Goal: Task Accomplishment & Management: Manage account settings

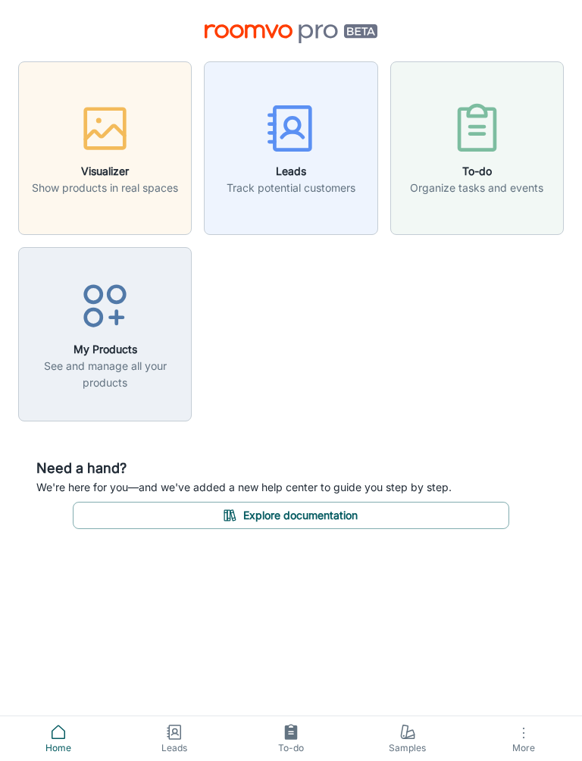
click at [94, 180] on p "Show products in real spaces" at bounding box center [105, 188] width 146 height 17
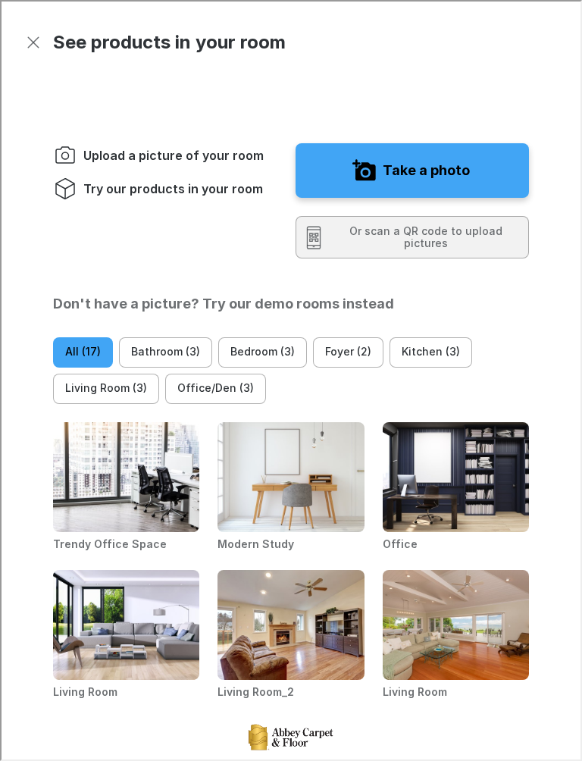
click at [39, 36] on icon "Exit visualizer" at bounding box center [32, 41] width 18 height 18
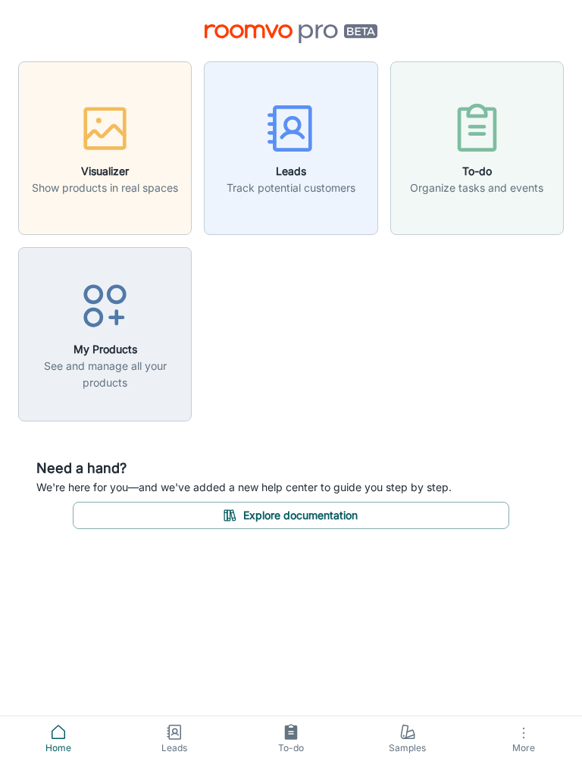
click at [275, 165] on h6 "Leads" at bounding box center [291, 171] width 129 height 17
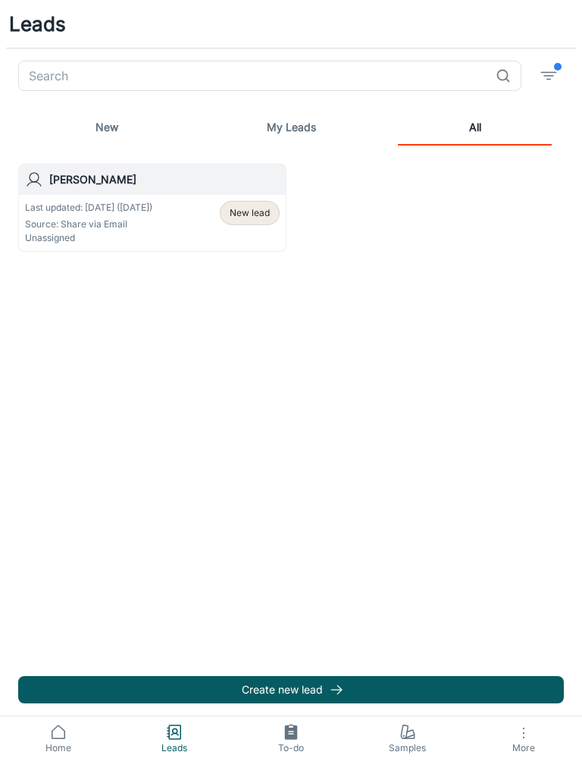
click at [59, 742] on span "Home" at bounding box center [58, 749] width 99 height 14
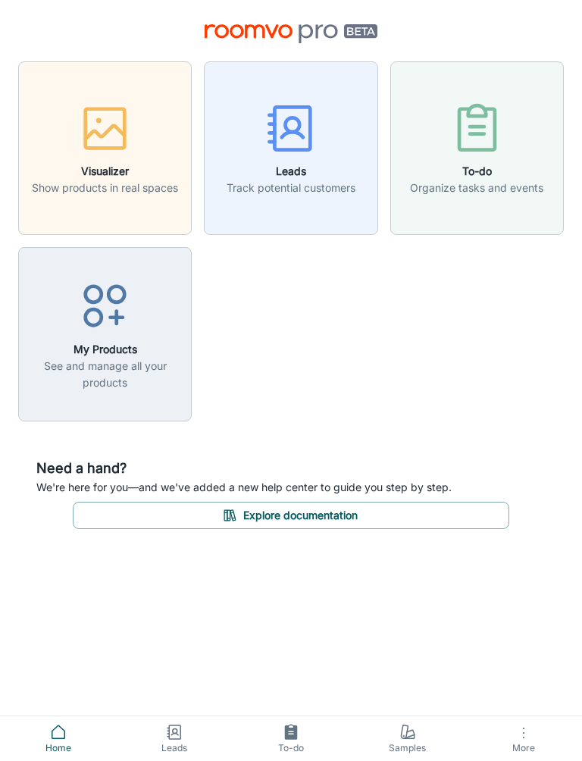
click at [516, 204] on button "To-do Organize tasks and events" at bounding box center [478, 148] width 174 height 174
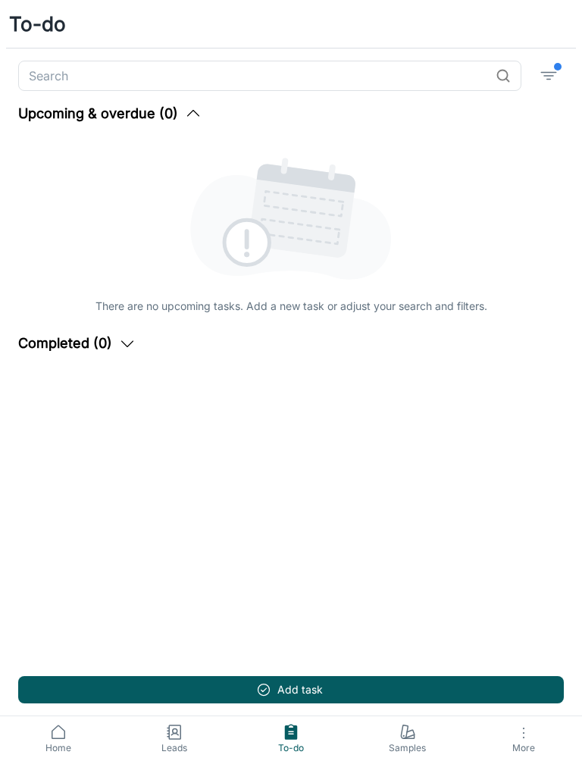
click at [59, 737] on icon at bounding box center [58, 732] width 18 height 18
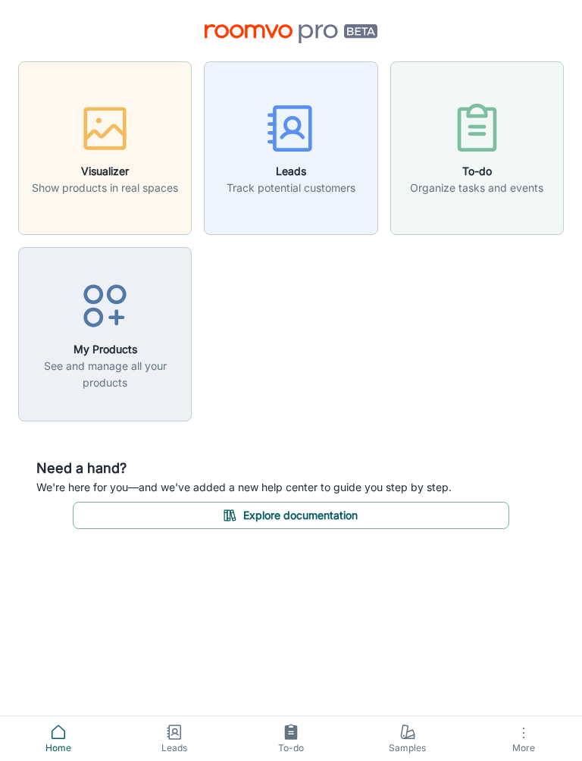
click at [140, 153] on div "button" at bounding box center [105, 131] width 146 height 63
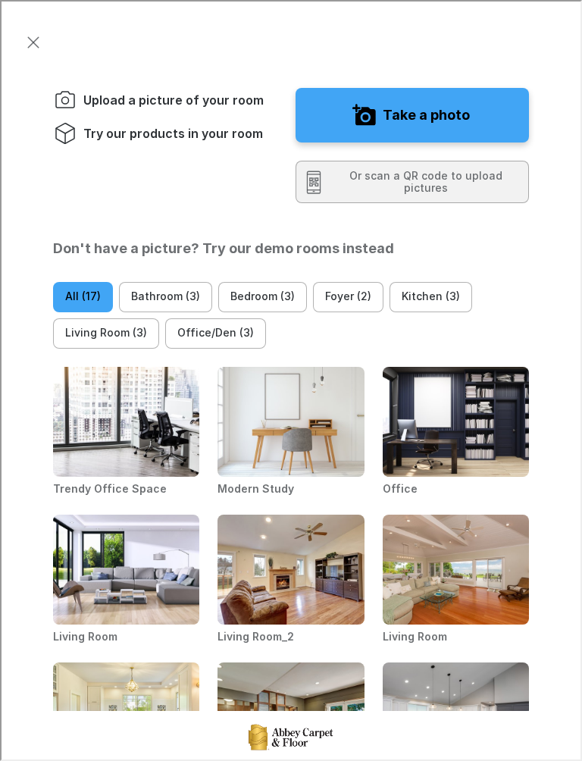
scroll to position [75, 0]
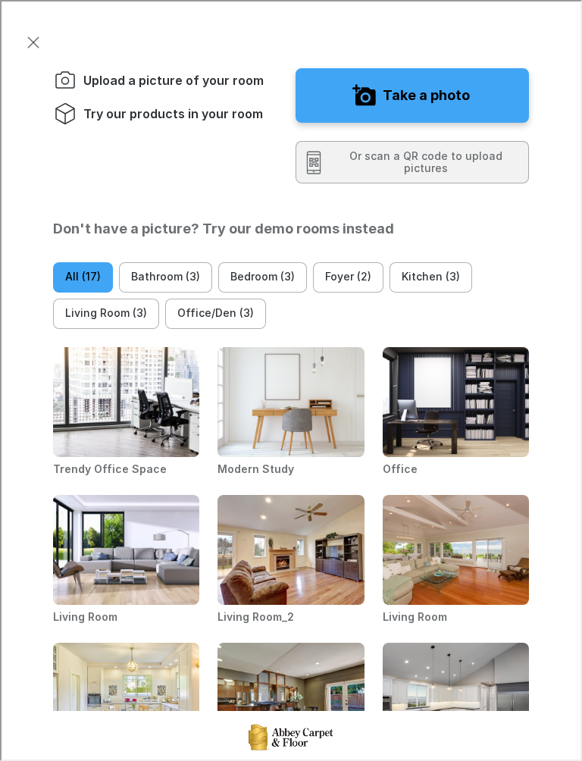
click at [495, 457] on img "Office" at bounding box center [455, 401] width 148 height 111
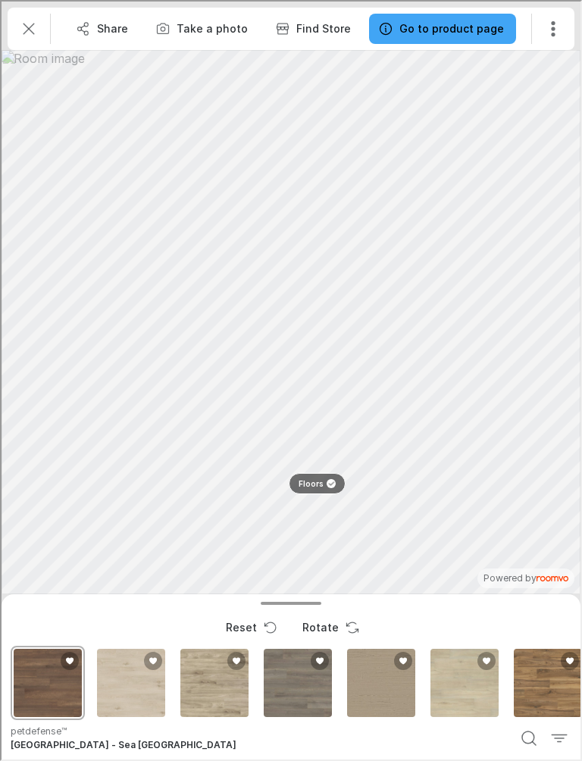
click at [22, 27] on icon "Exit" at bounding box center [27, 27] width 18 height 18
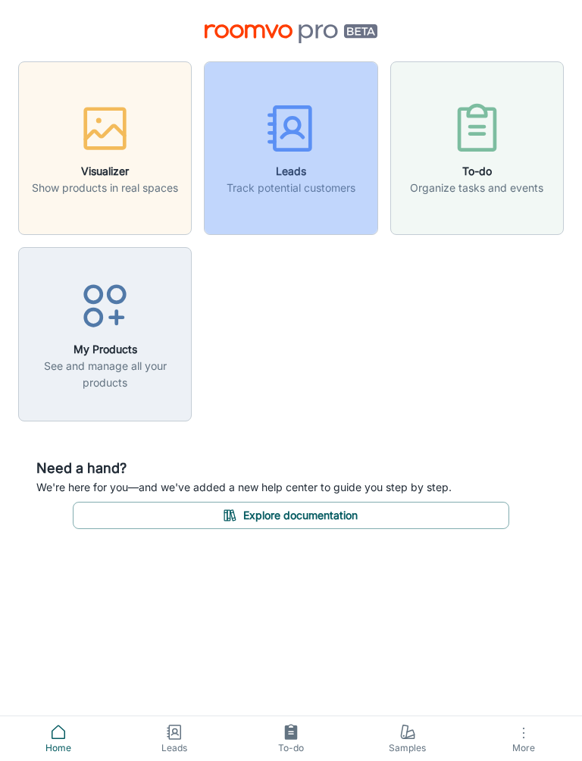
click at [300, 204] on button "Leads Track potential customers" at bounding box center [291, 148] width 174 height 174
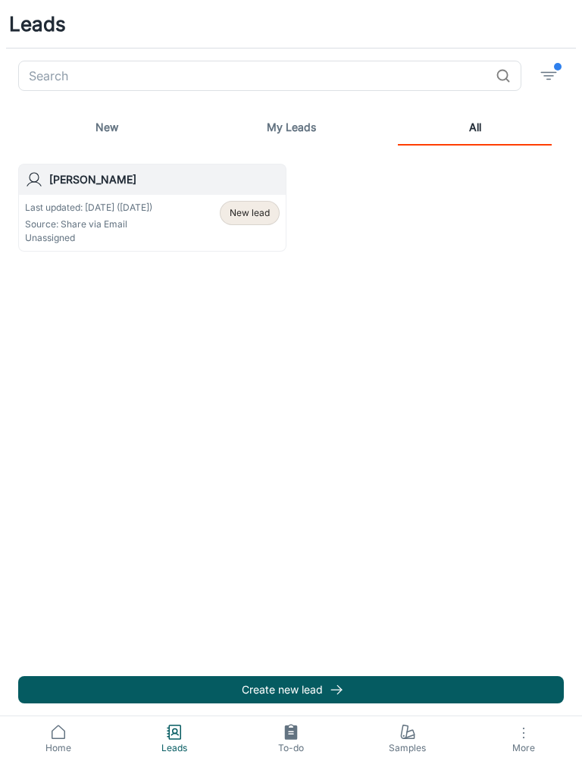
click at [108, 130] on link "New" at bounding box center [107, 127] width 154 height 36
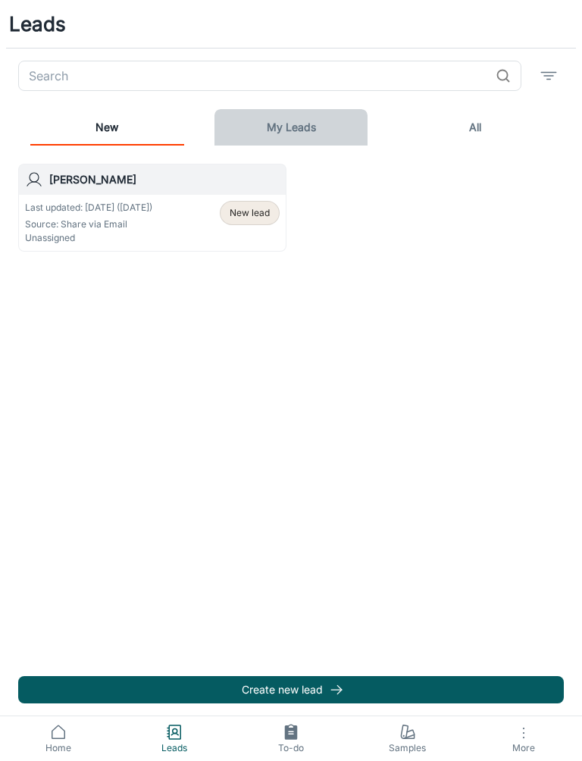
click at [309, 132] on link "My Leads" at bounding box center [292, 127] width 154 height 36
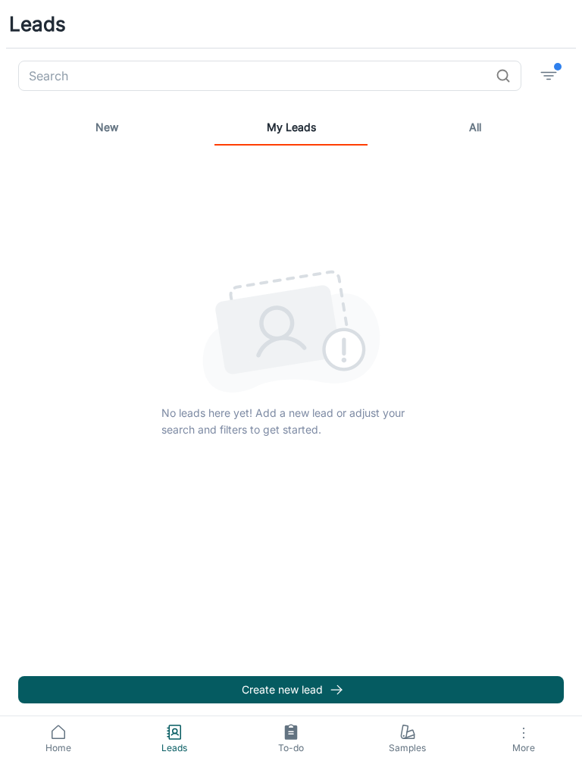
click at [103, 136] on link "New" at bounding box center [107, 127] width 154 height 36
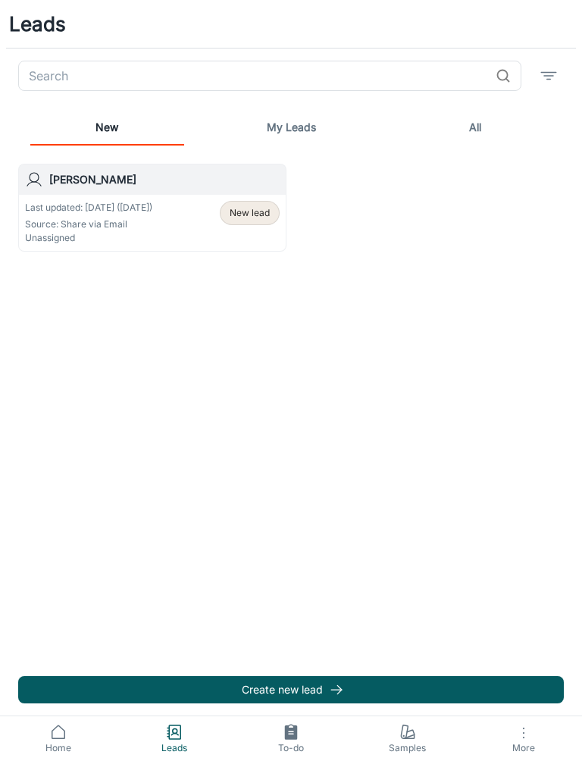
click at [228, 217] on span "New lead" at bounding box center [250, 213] width 58 height 14
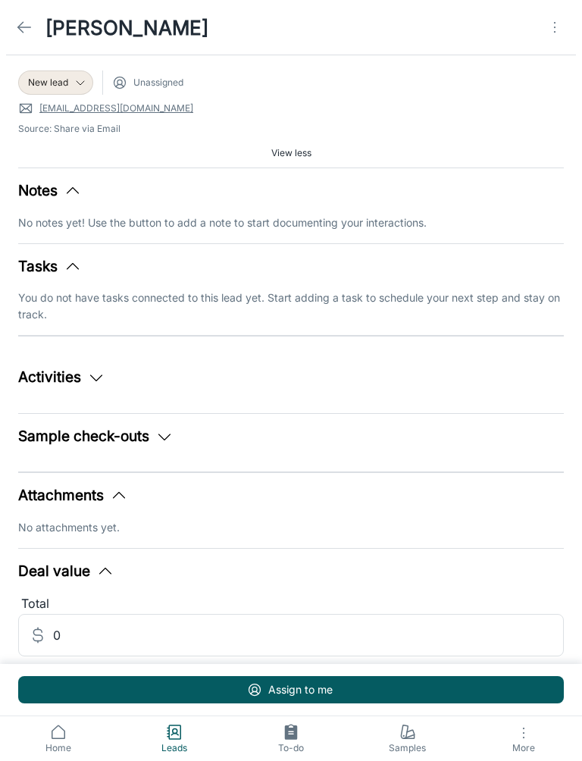
click at [14, 32] on link at bounding box center [24, 27] width 30 height 30
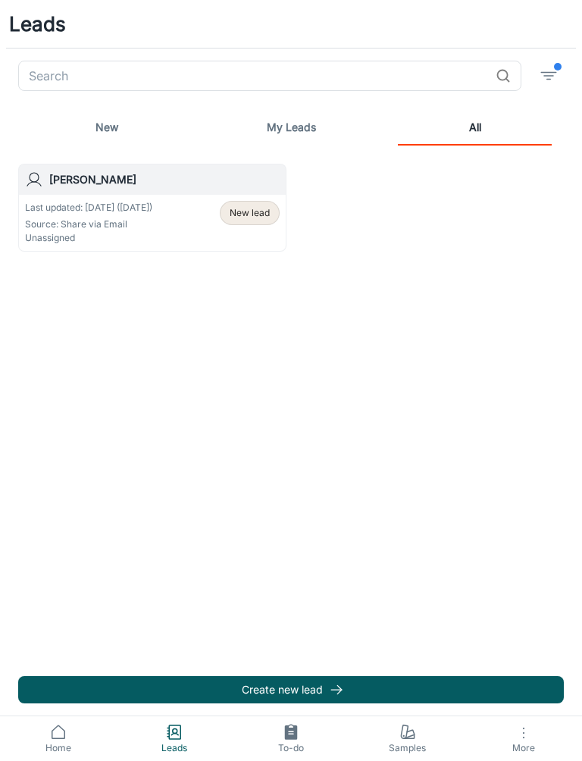
click at [108, 124] on link "New" at bounding box center [107, 127] width 154 height 36
click at [437, 677] on button "Create new lead" at bounding box center [291, 689] width 546 height 27
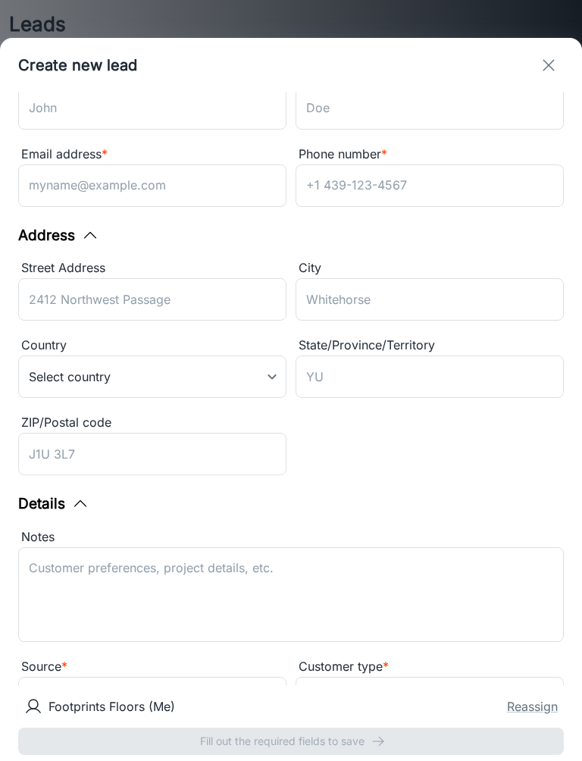
scroll to position [51, 0]
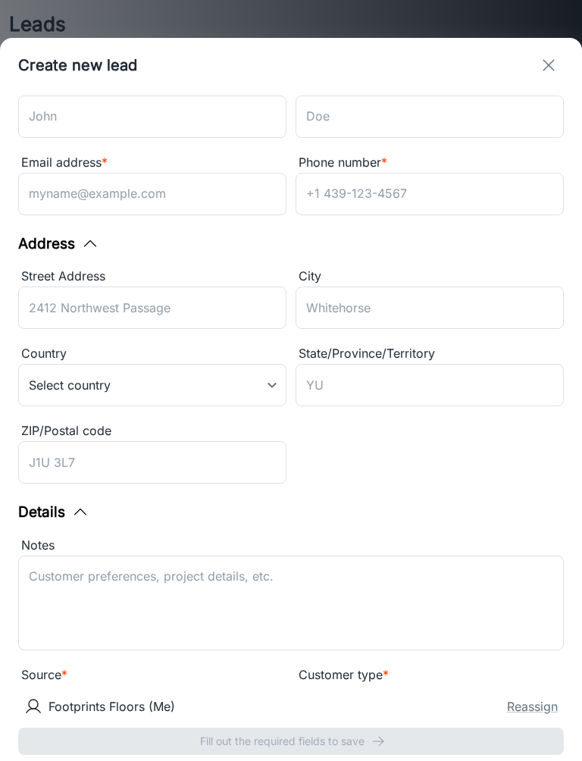
click at [193, 124] on input "First name *" at bounding box center [152, 117] width 268 height 42
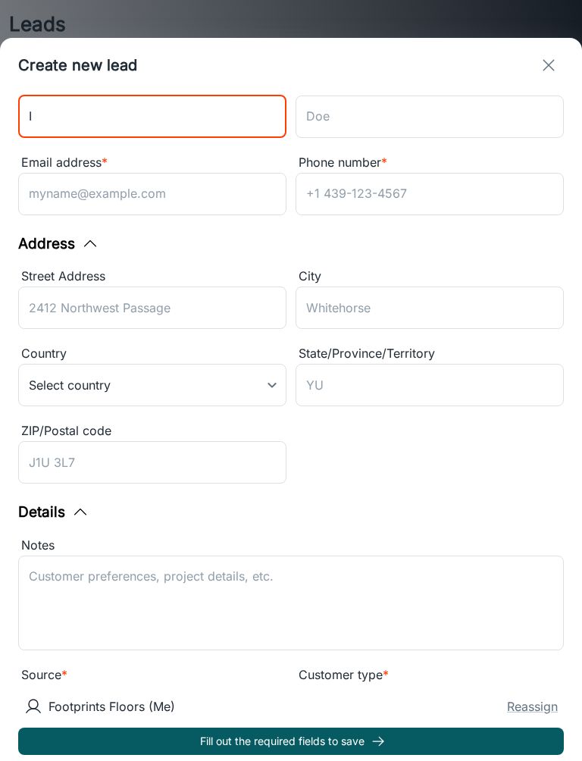
type input "I"
click at [423, 111] on input "Last name" at bounding box center [430, 117] width 268 height 42
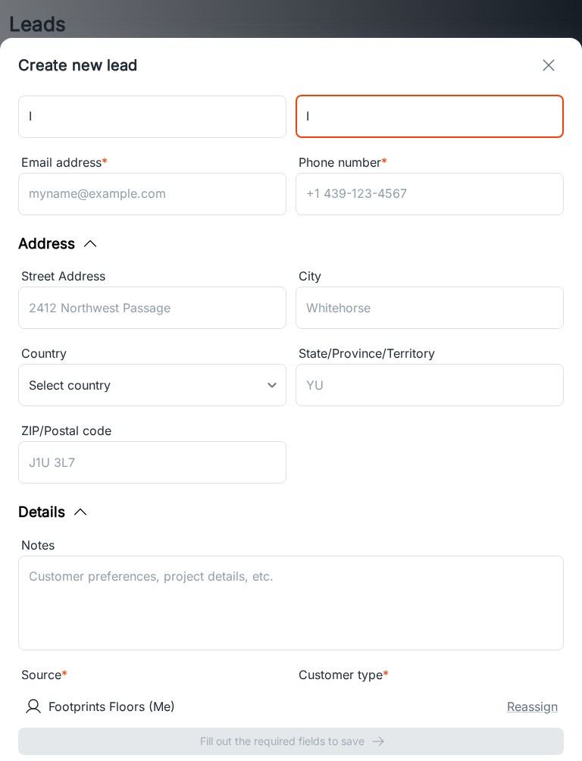
type input "I"
click at [396, 188] on input "Phone number *" at bounding box center [430, 194] width 268 height 42
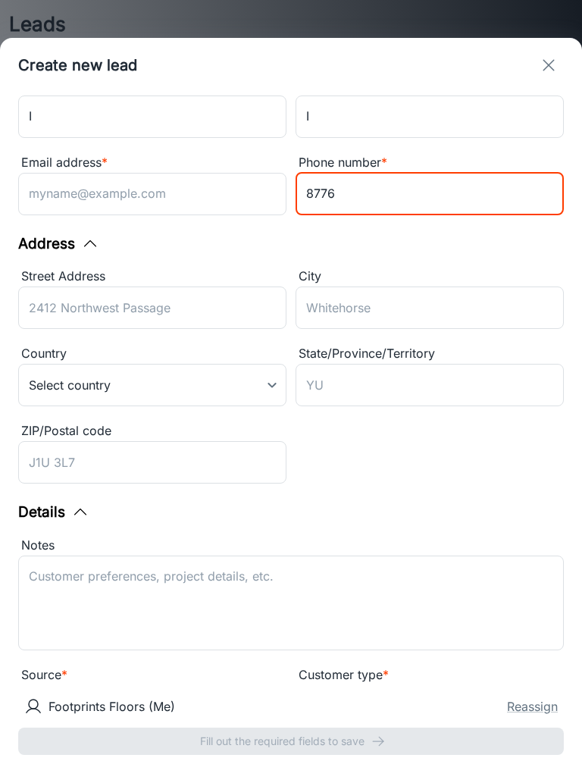
type input "8776"
click at [224, 187] on input "Email address *" at bounding box center [152, 194] width 268 height 42
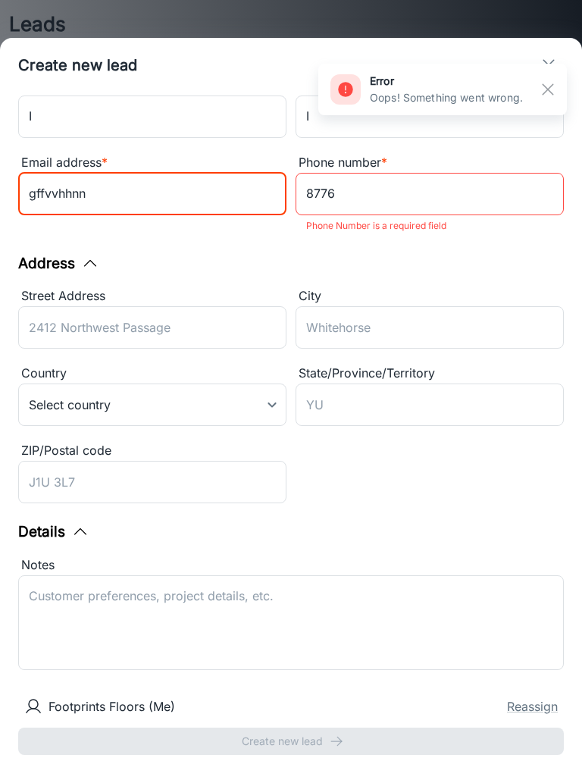
type input "gffvvhhnn"
click at [498, 185] on input "8776" at bounding box center [430, 194] width 268 height 42
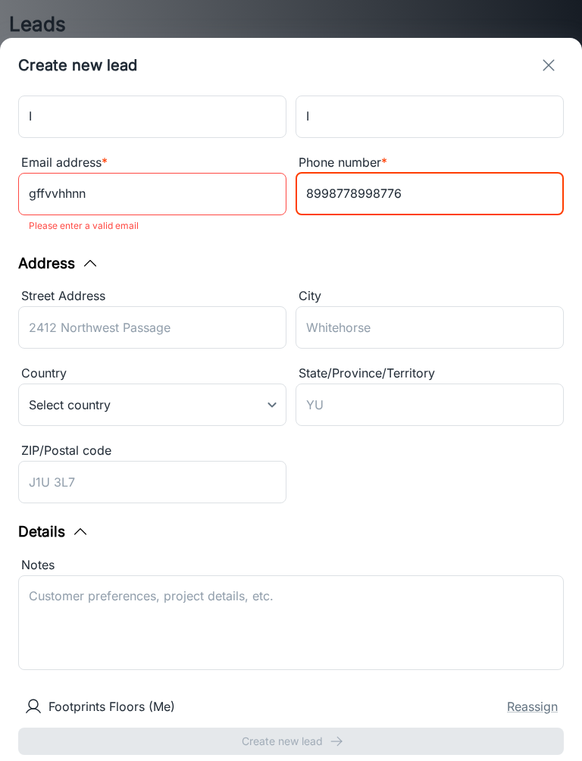
type input "8998778998776"
click at [246, 184] on input "gffvvhhnn" at bounding box center [152, 194] width 268 height 42
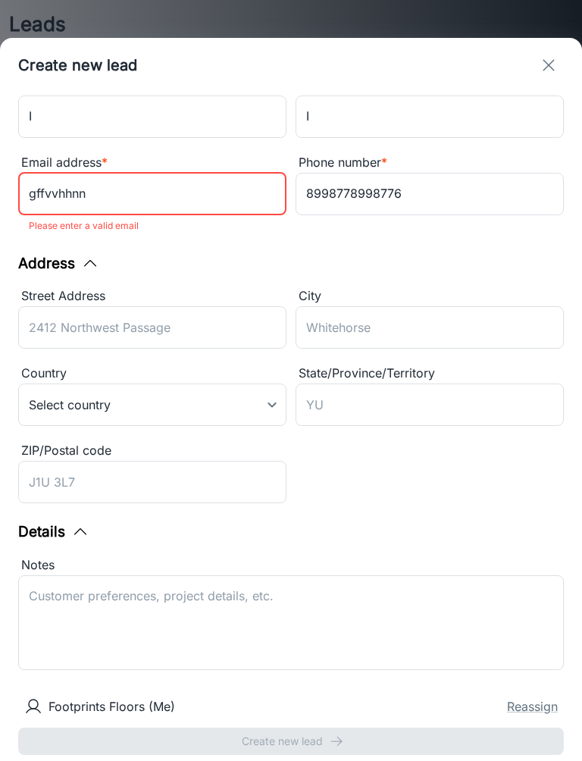
click at [224, 180] on input "gffvvhhnn" at bounding box center [152, 194] width 268 height 42
click at [234, 190] on input "gffvvhhnn" at bounding box center [152, 194] width 268 height 42
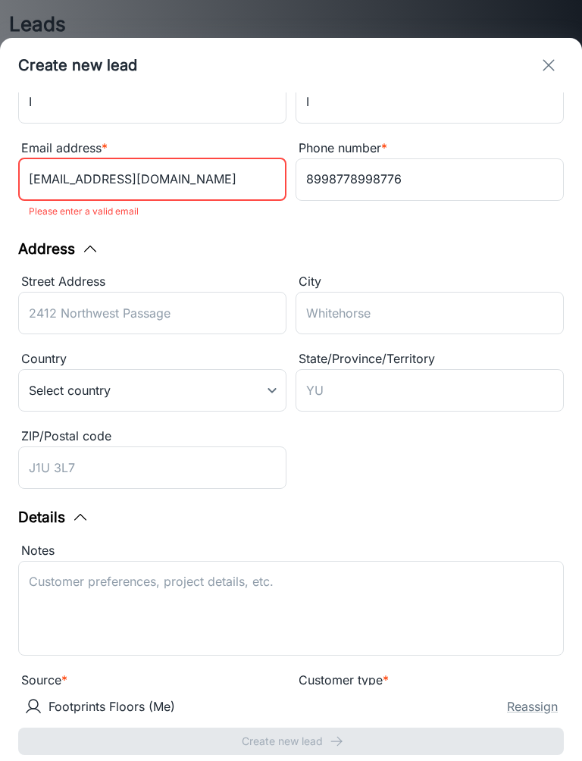
type input "[EMAIL_ADDRESS][DOMAIN_NAME]"
click at [235, 322] on input "Street Address" at bounding box center [152, 313] width 268 height 42
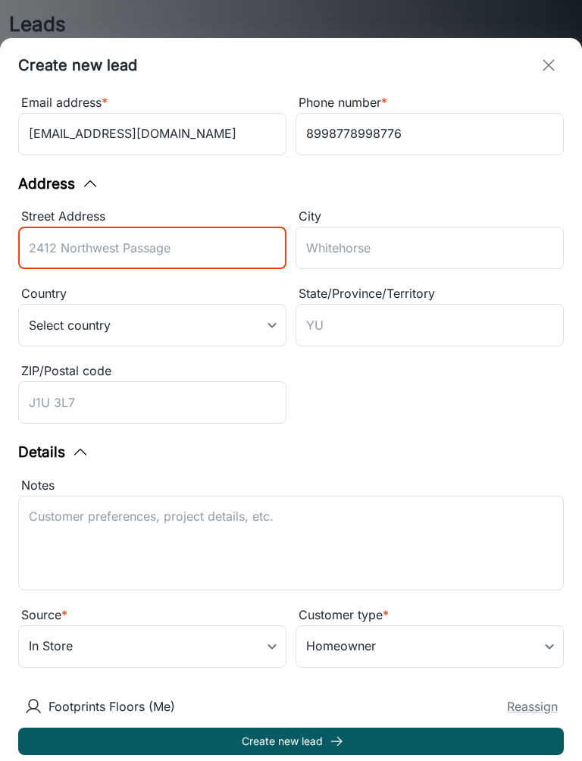
scroll to position [110, 0]
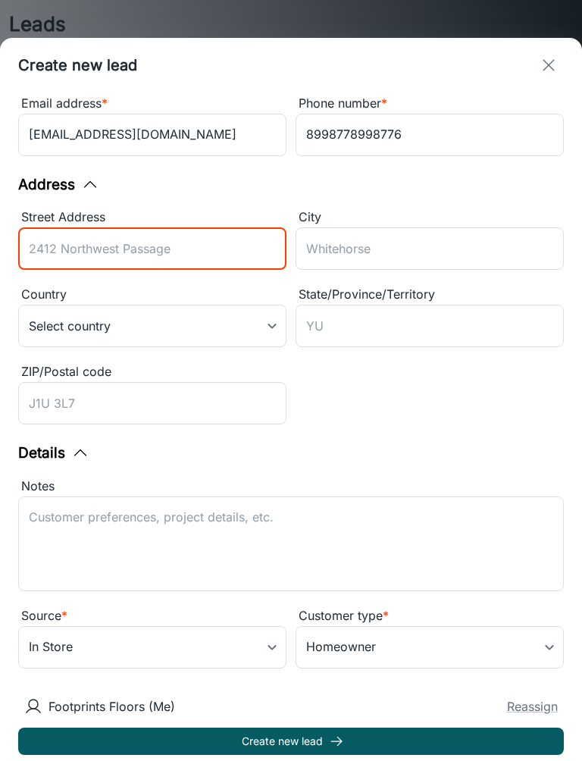
click at [291, 742] on button "Create new lead" at bounding box center [291, 741] width 546 height 27
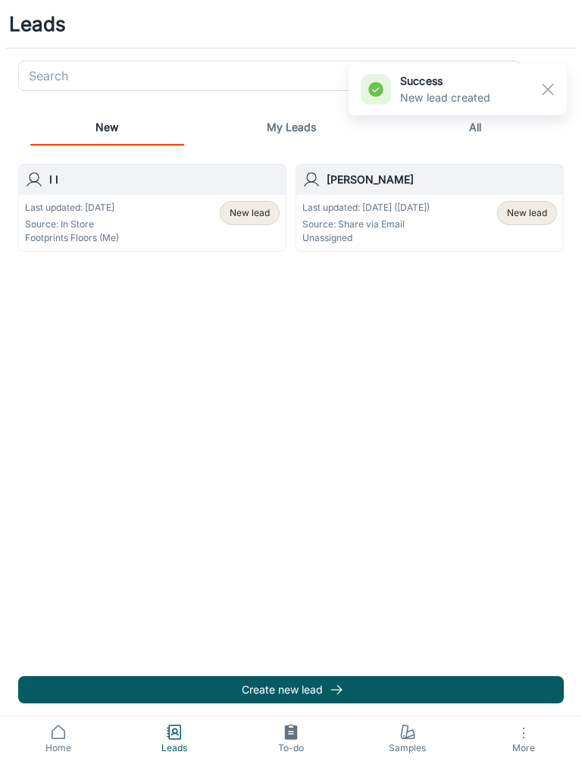
click at [535, 558] on div "Leads ​ New My Leads All I I Last updated: [DATE] Source: In Store Footprints F…" at bounding box center [291, 380] width 582 height 761
click at [57, 739] on icon at bounding box center [58, 732] width 13 height 13
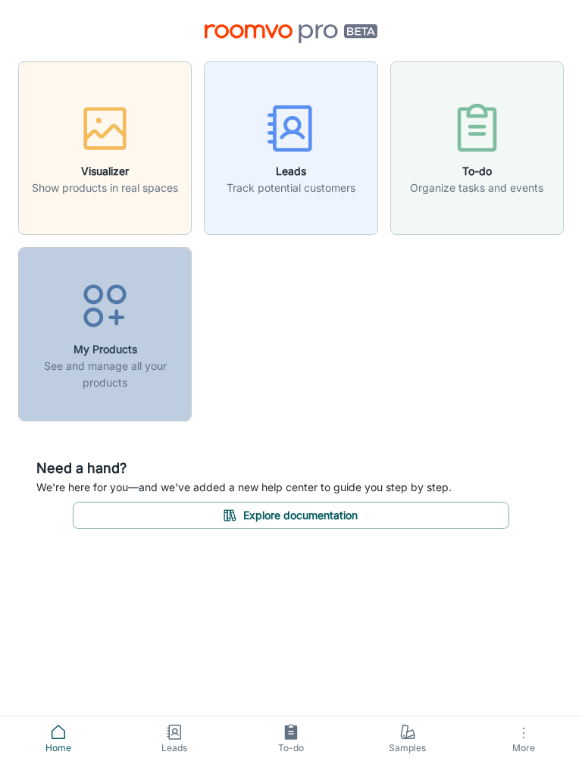
click at [147, 370] on p "See and manage all your products" at bounding box center [105, 374] width 154 height 33
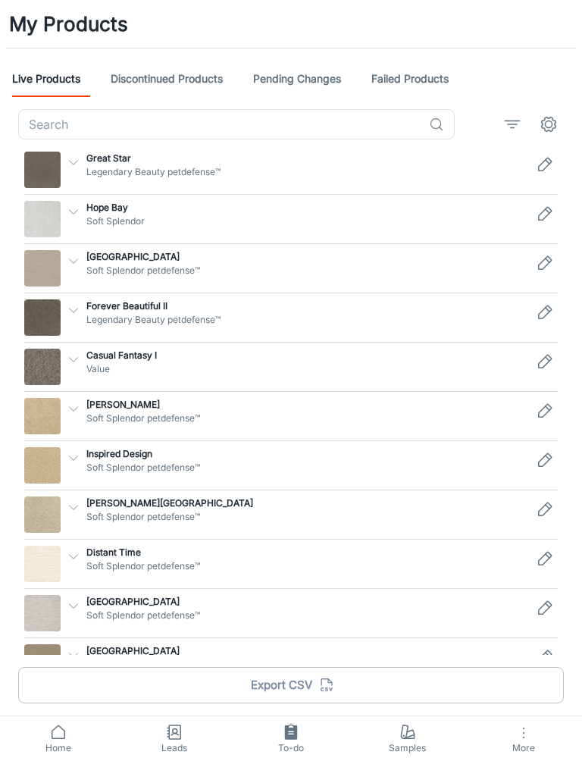
click at [404, 172] on p "Legendary Beauty petdefense™" at bounding box center [306, 172] width 440 height 14
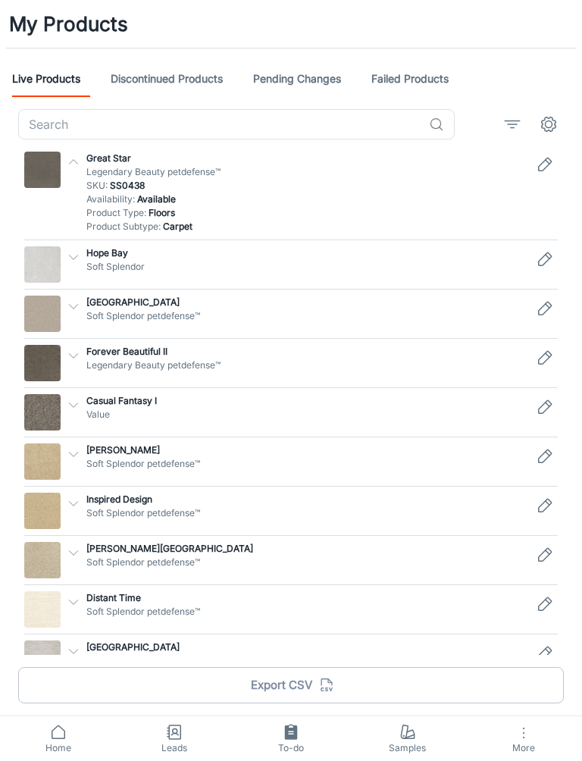
click at [535, 736] on button "More" at bounding box center [524, 739] width 117 height 45
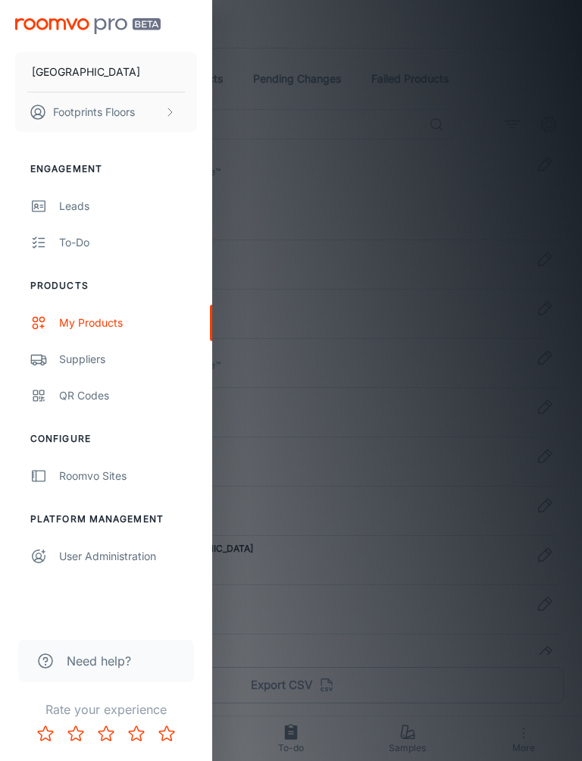
click at [419, 748] on div at bounding box center [291, 380] width 582 height 761
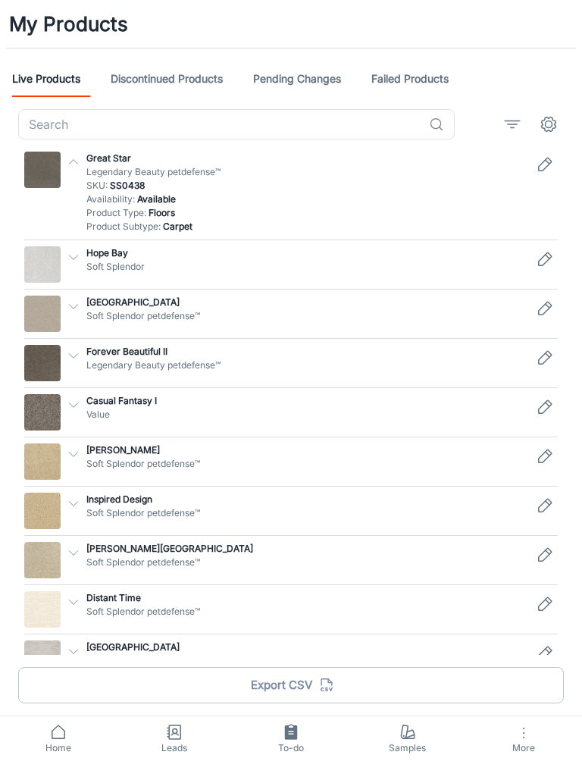
click at [434, 742] on span "Samples" at bounding box center [408, 749] width 99 height 14
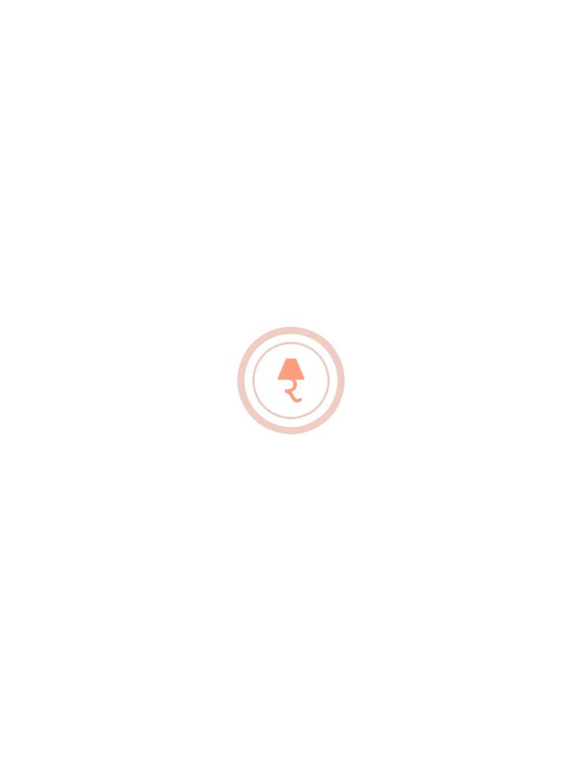
type input "Footprints"
type input "Floors"
type input "[EMAIL_ADDRESS][DOMAIN_NAME]"
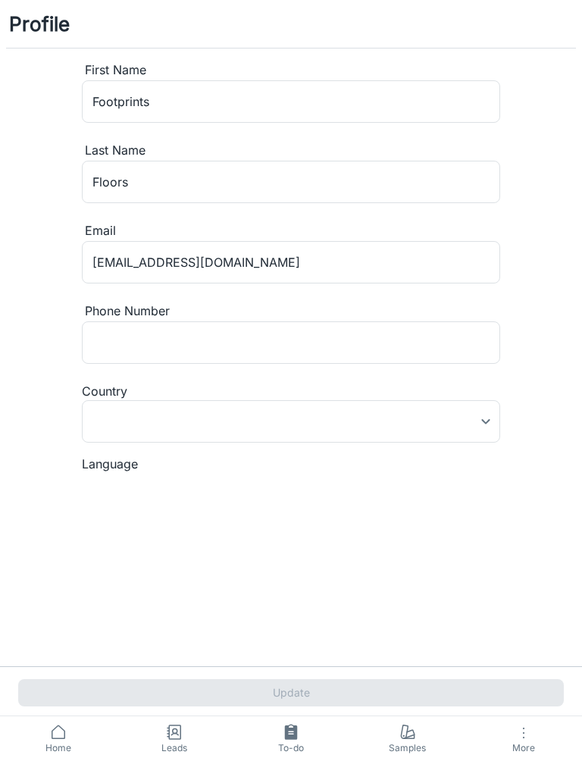
type input "[GEOGRAPHIC_DATA]"
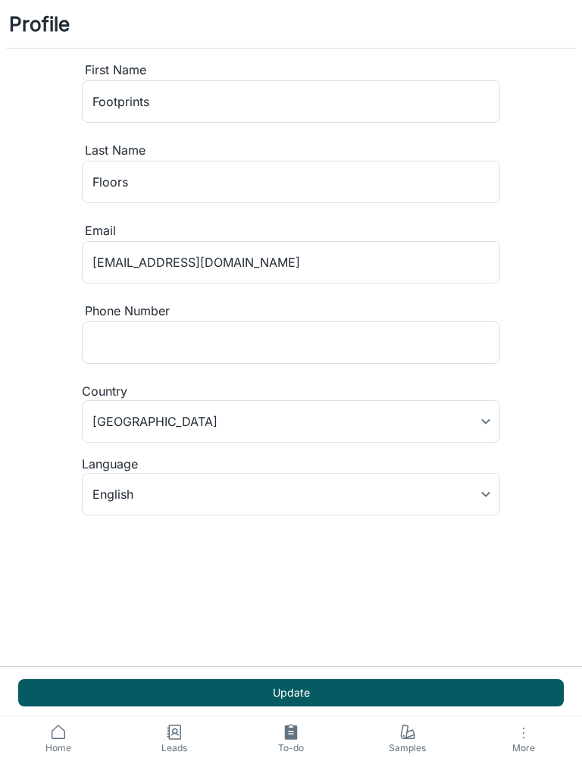
click at [413, 745] on span "Samples" at bounding box center [408, 749] width 99 height 14
click at [486, 692] on button "Update" at bounding box center [291, 693] width 546 height 27
click at [404, 746] on span "Samples" at bounding box center [408, 749] width 99 height 14
click at [67, 754] on span "Home" at bounding box center [58, 749] width 99 height 14
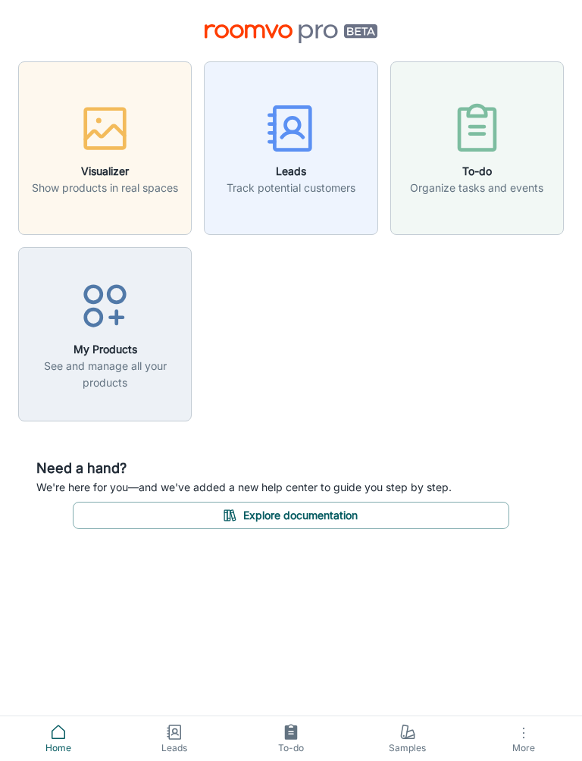
click at [56, 311] on div "button" at bounding box center [105, 309] width 154 height 63
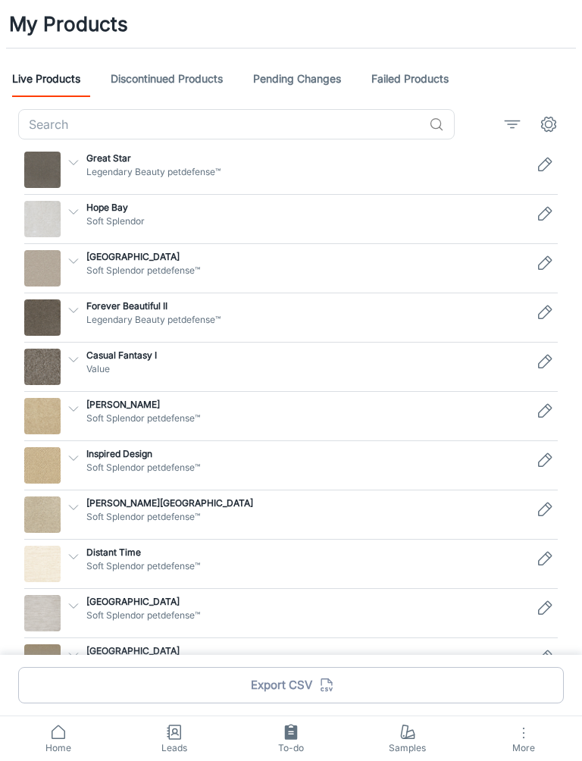
click at [60, 737] on icon at bounding box center [58, 732] width 18 height 18
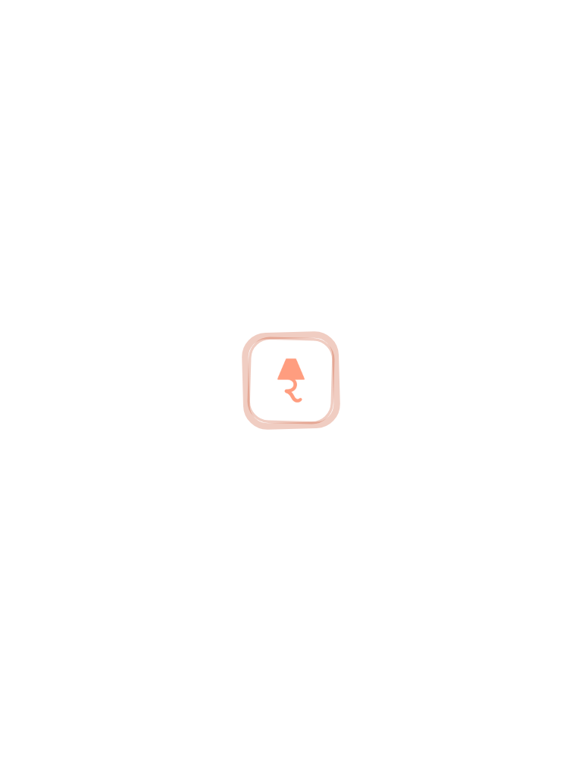
click at [538, 739] on div at bounding box center [291, 380] width 582 height 761
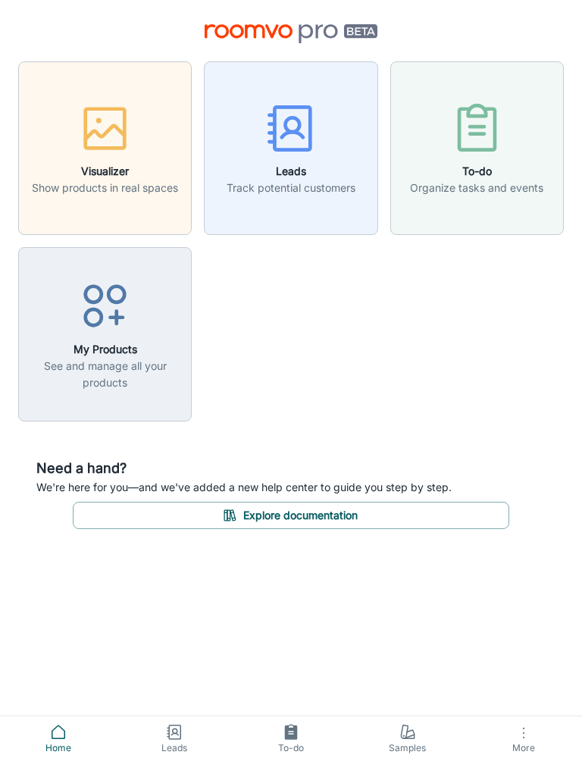
click at [403, 741] on icon at bounding box center [408, 732] width 18 height 18
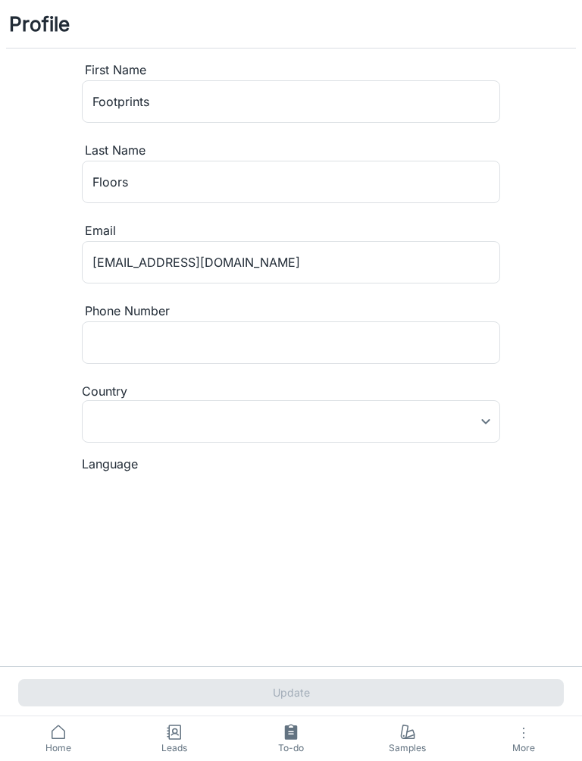
type input "[GEOGRAPHIC_DATA]"
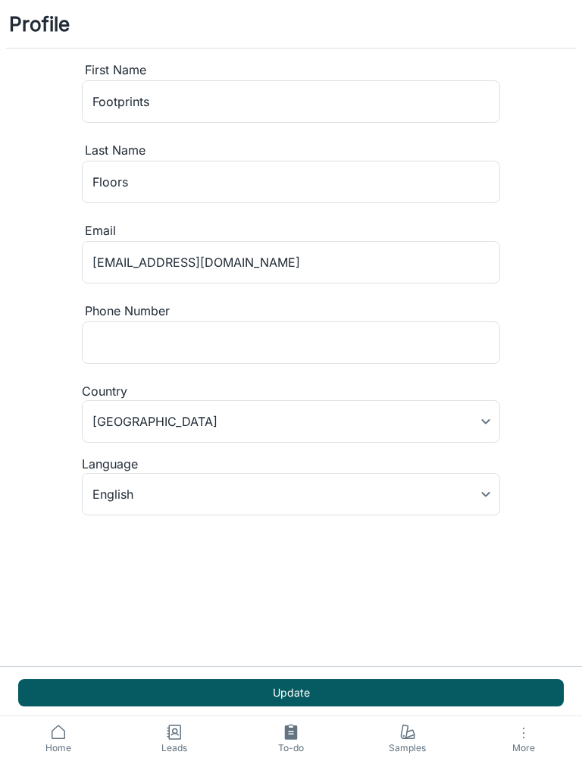
click at [515, 737] on icon "button" at bounding box center [524, 733] width 18 height 18
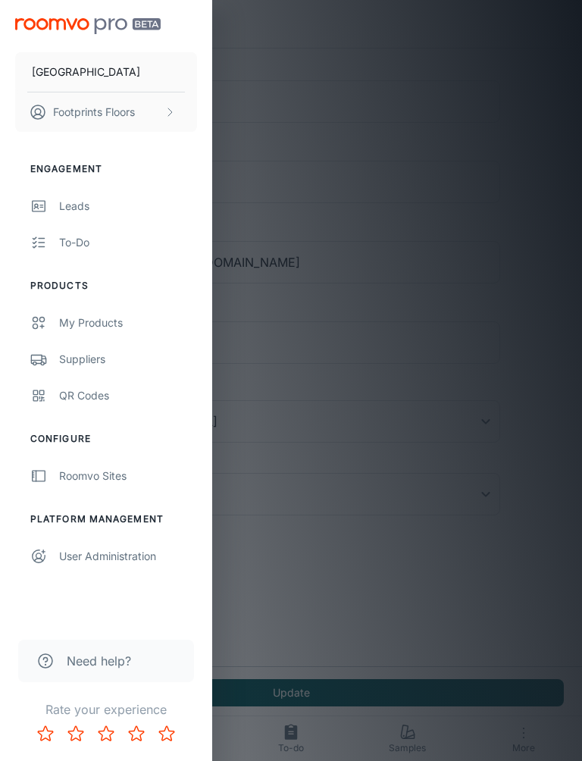
click at [162, 115] on button "Footprints Floors" at bounding box center [106, 112] width 182 height 39
click at [153, 74] on div at bounding box center [291, 380] width 582 height 761
click at [106, 71] on p "[GEOGRAPHIC_DATA]" at bounding box center [86, 72] width 108 height 17
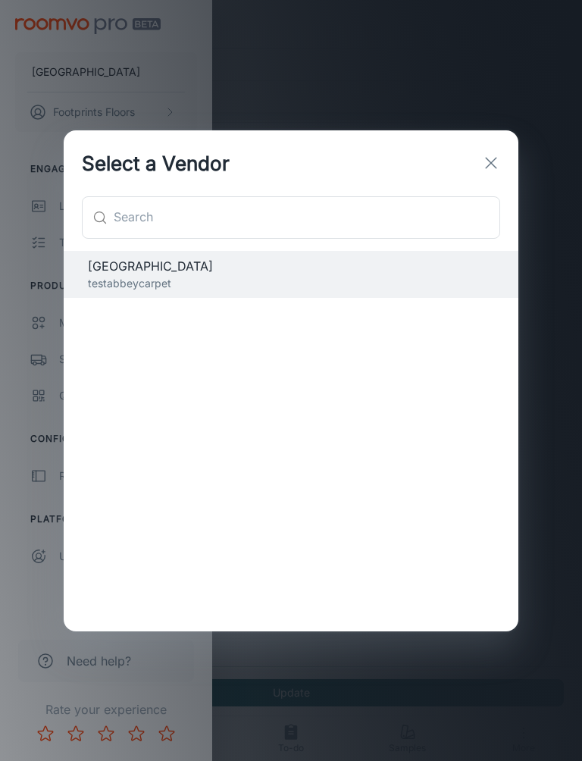
click at [375, 210] on input "text" at bounding box center [307, 217] width 387 height 42
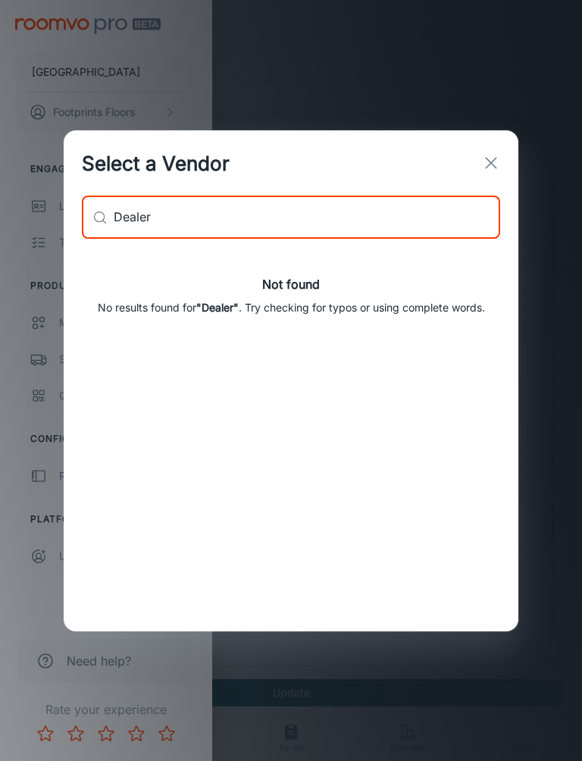
type input "Dealer"
click at [503, 156] on button "button" at bounding box center [491, 163] width 30 height 30
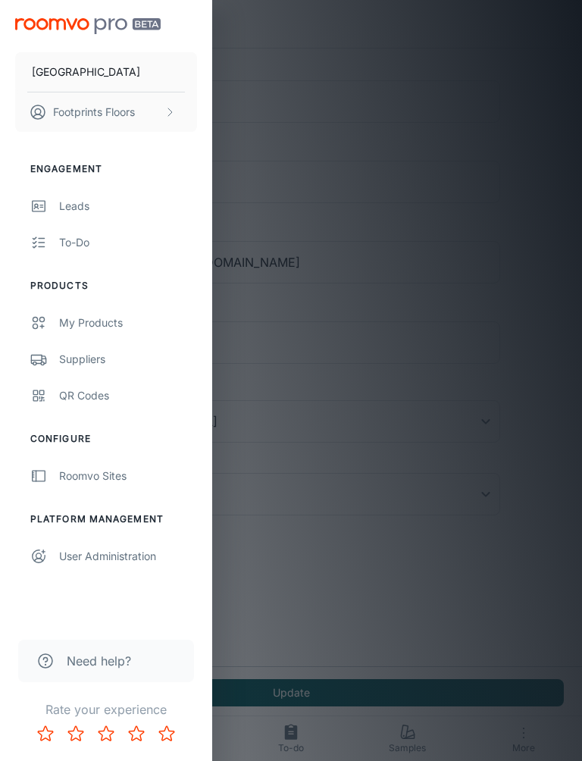
click at [472, 178] on div at bounding box center [291, 380] width 582 height 761
